Goal: Find specific page/section: Find specific page/section

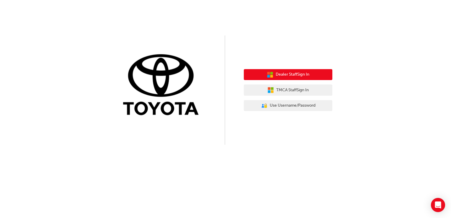
click at [293, 76] on span "Dealer Staff Sign In" at bounding box center [292, 74] width 34 height 7
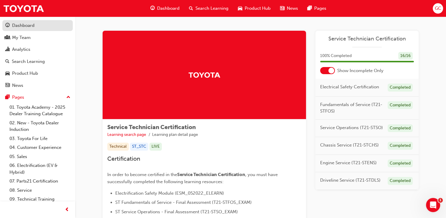
click at [30, 28] on div "Dashboard" at bounding box center [23, 25] width 22 height 7
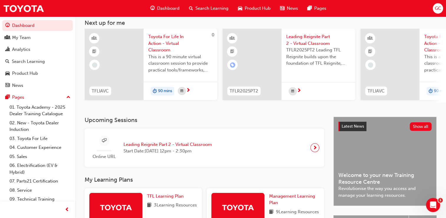
scroll to position [34, 0]
